Goal: Information Seeking & Learning: Learn about a topic

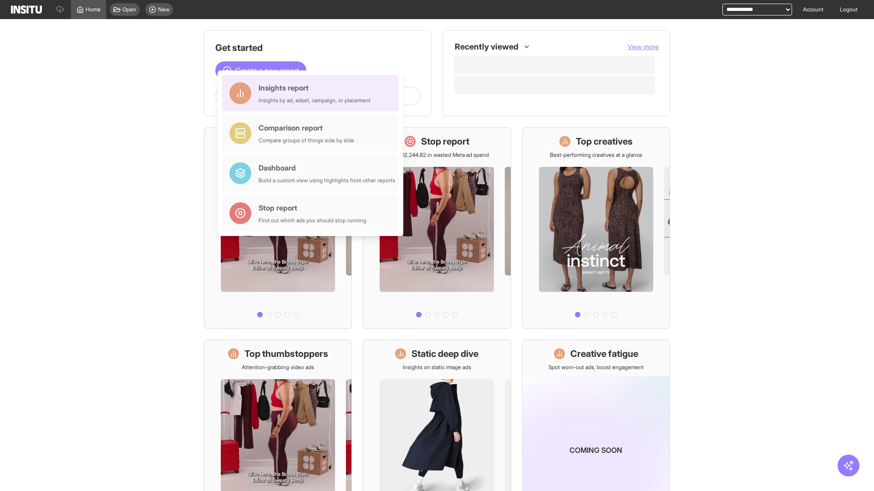
click at [313, 93] on div "Insights report Insights by ad, adset, campaign, or placement" at bounding box center [314, 93] width 112 height 22
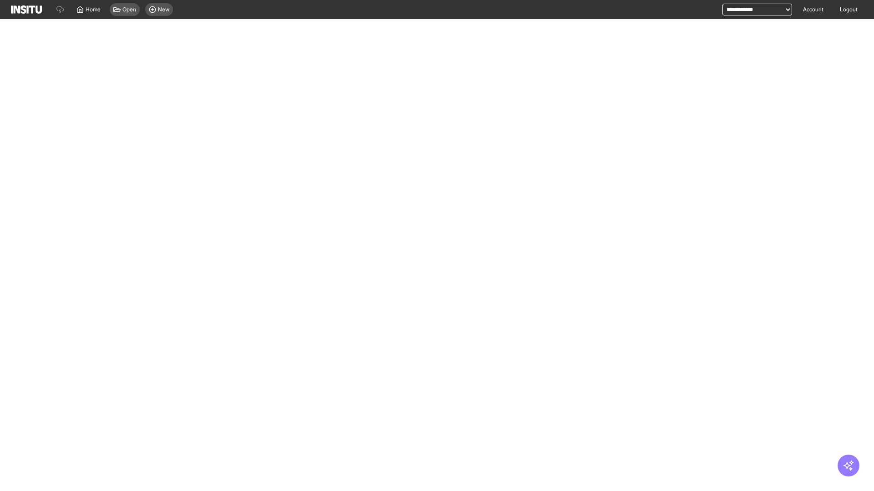
select select "**"
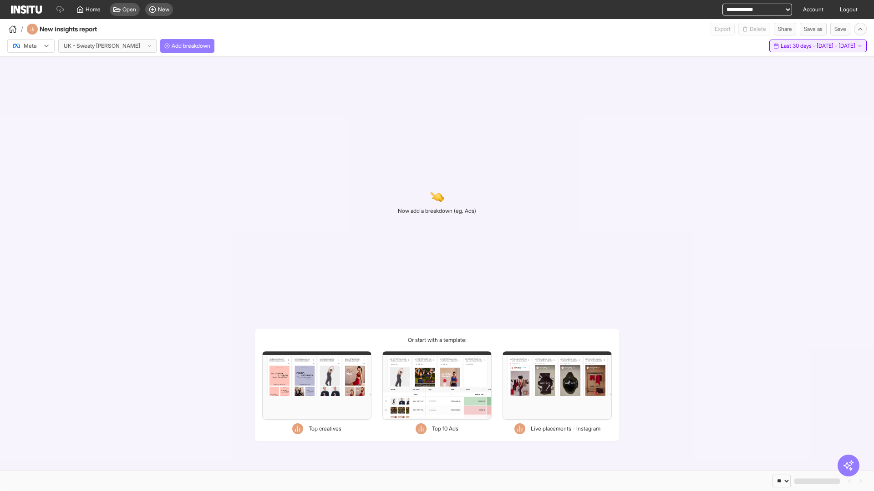
click at [796, 46] on span "Last 30 days - [DATE] - [DATE]" at bounding box center [817, 45] width 75 height 7
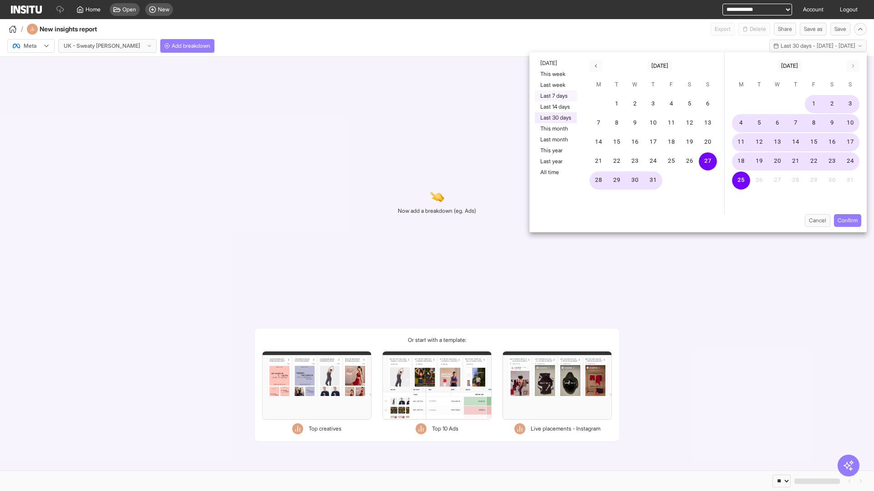
click at [555, 96] on button "Last 7 days" at bounding box center [556, 96] width 42 height 11
